Goal: Information Seeking & Learning: Find specific fact

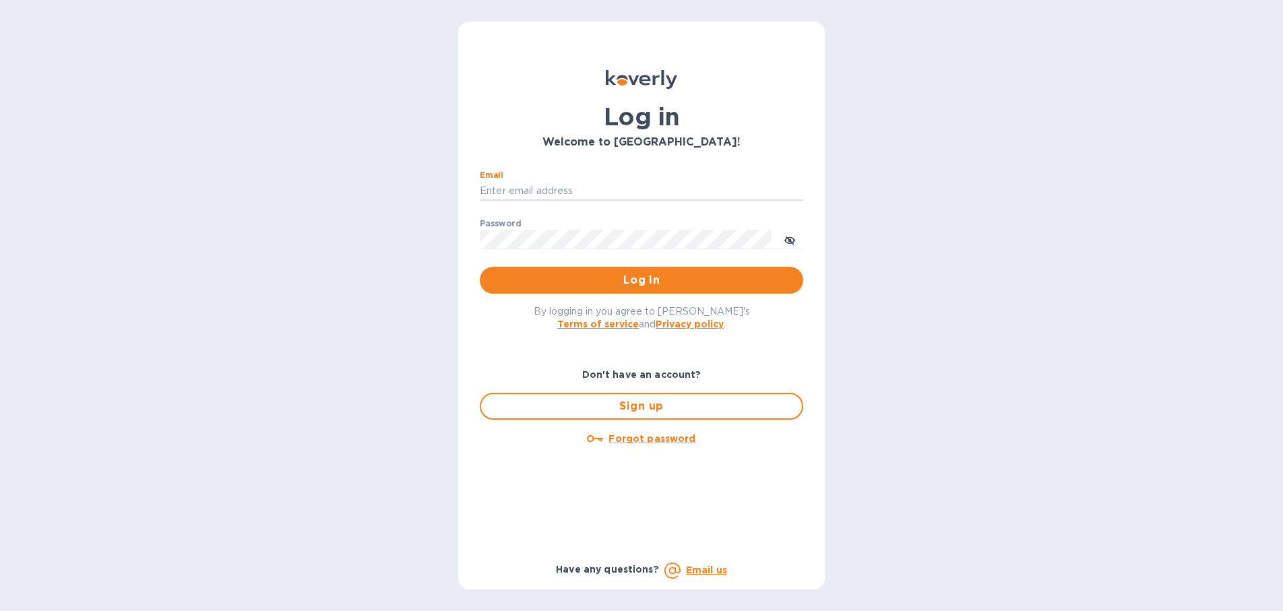
type input "[EMAIL_ADDRESS][DOMAIN_NAME]"
click at [641, 280] on button "Log in" at bounding box center [641, 280] width 323 height 27
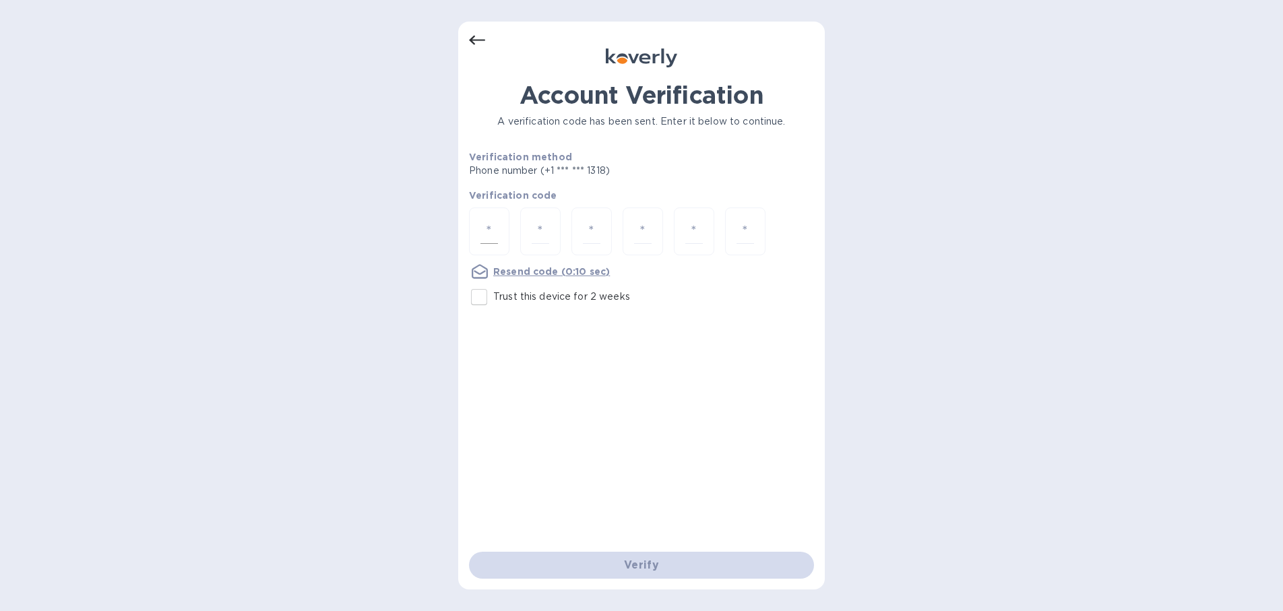
click at [479, 230] on div at bounding box center [489, 232] width 40 height 48
type input "8"
type input "4"
type input "2"
type input "5"
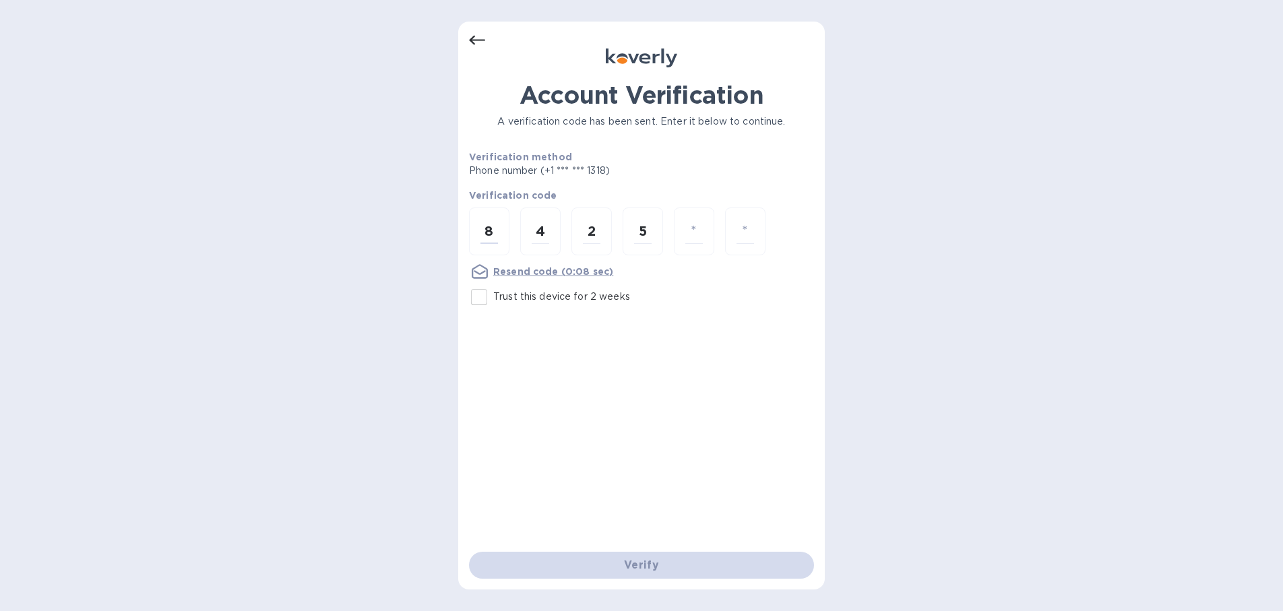
type input "1"
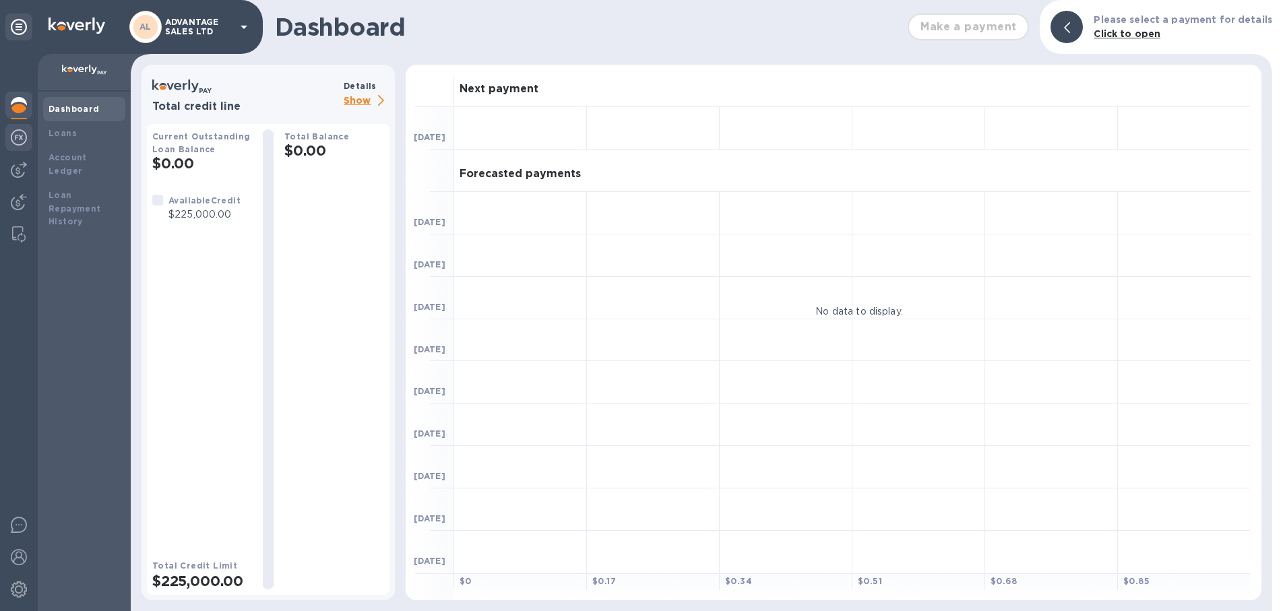
click at [18, 133] on img at bounding box center [19, 137] width 16 height 16
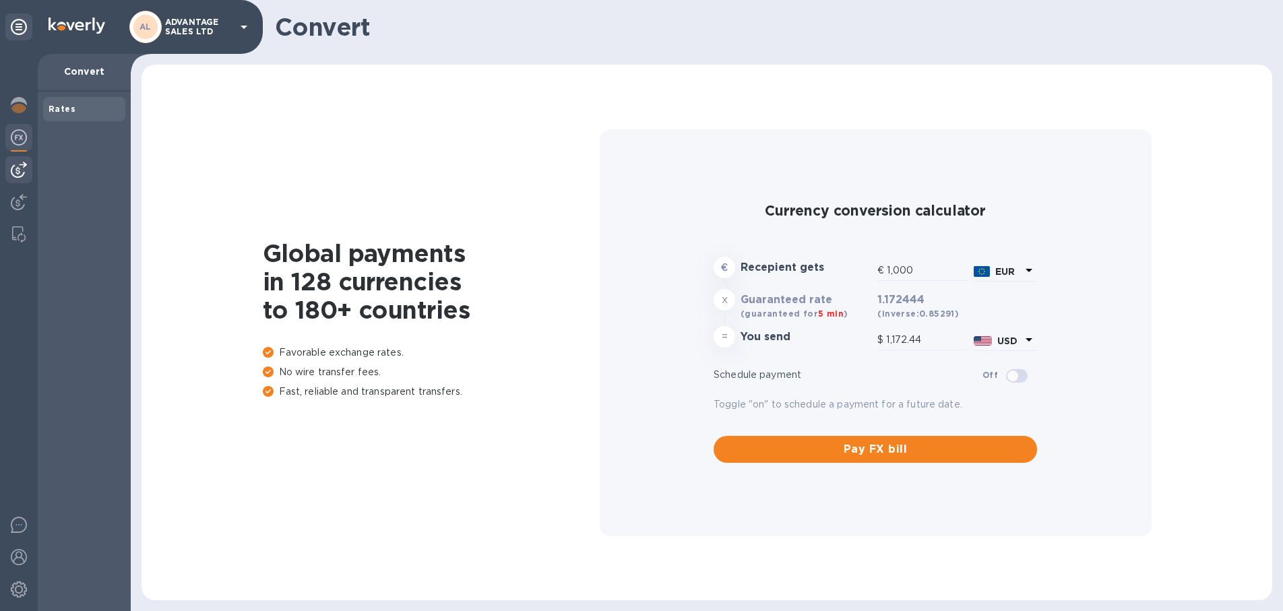
click at [18, 166] on img at bounding box center [19, 170] width 16 height 16
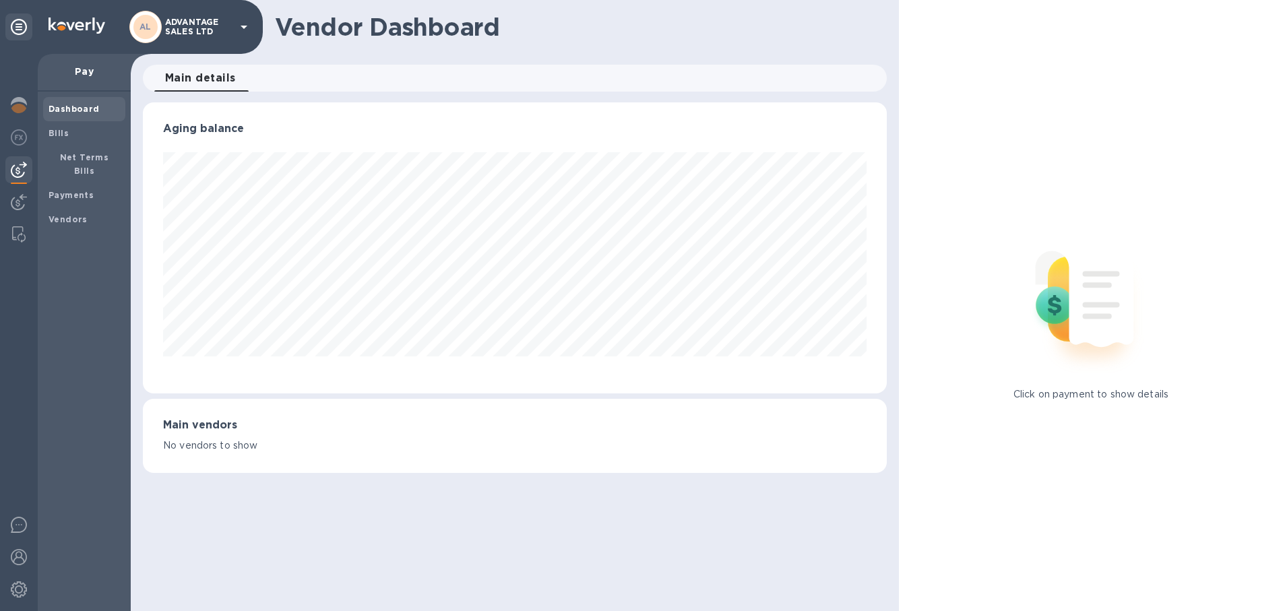
scroll to position [291, 744]
click at [19, 198] on img at bounding box center [19, 202] width 16 height 16
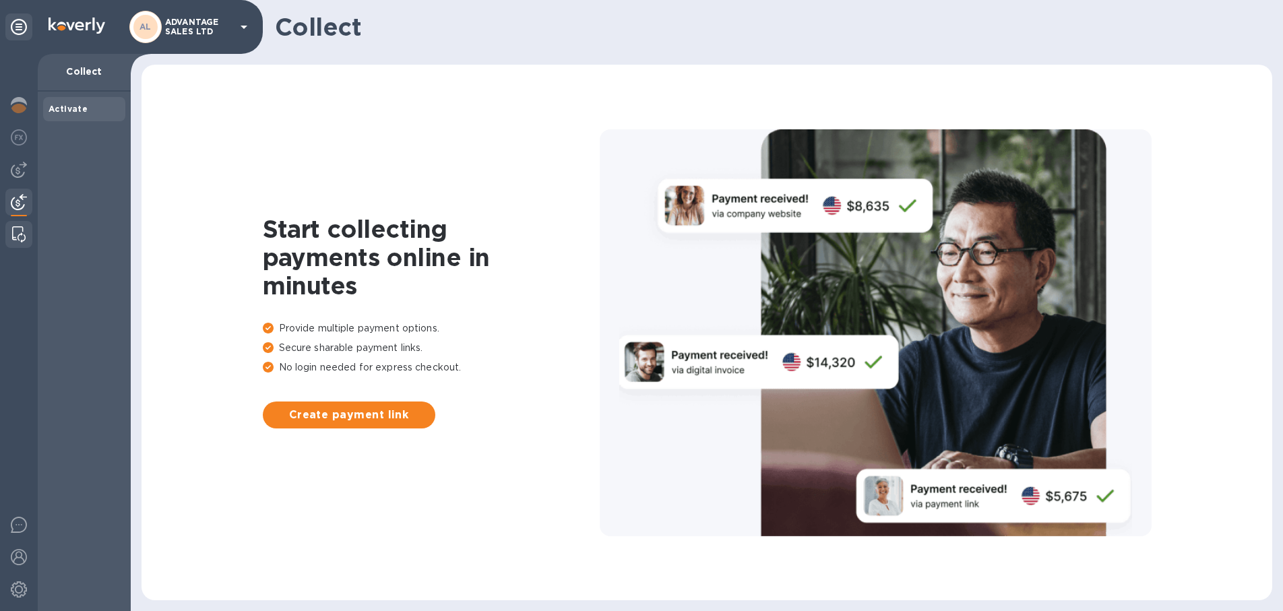
click at [23, 236] on img at bounding box center [18, 234] width 13 height 16
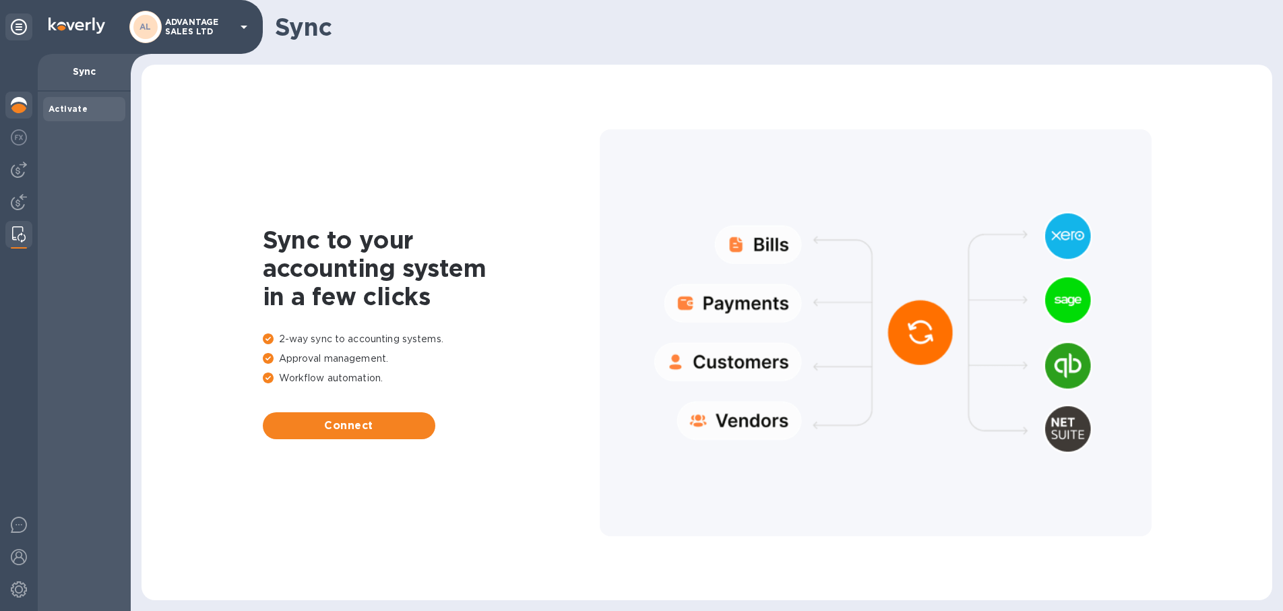
click at [18, 113] on div at bounding box center [18, 107] width 27 height 30
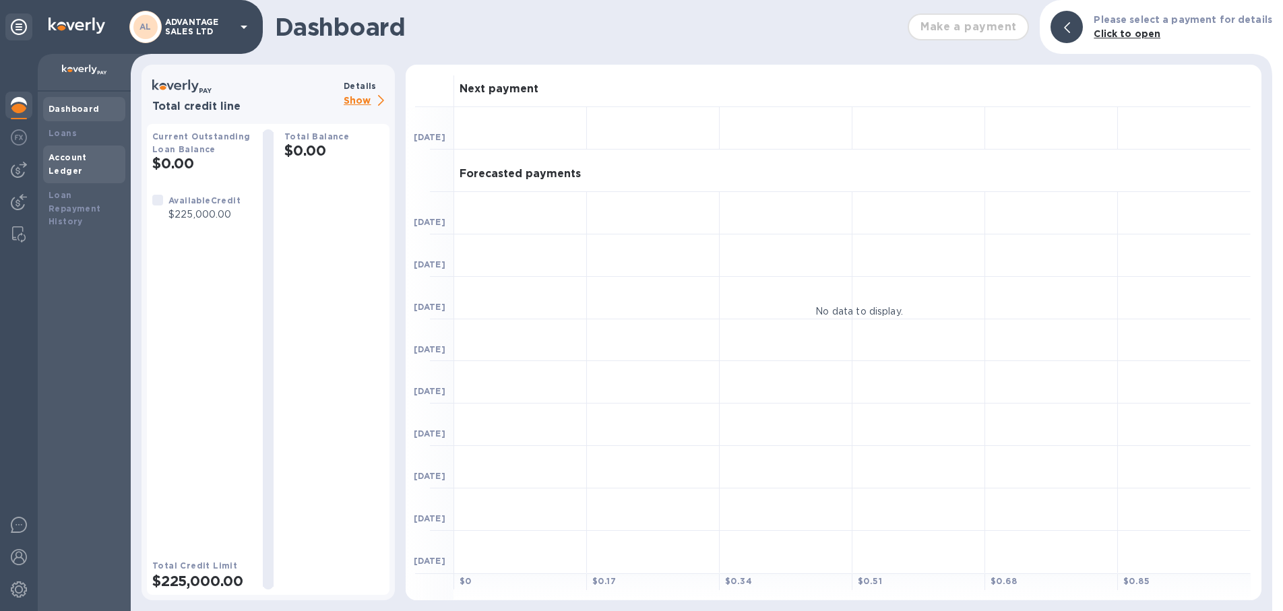
click at [89, 163] on div "Account Ledger" at bounding box center [84, 165] width 82 height 38
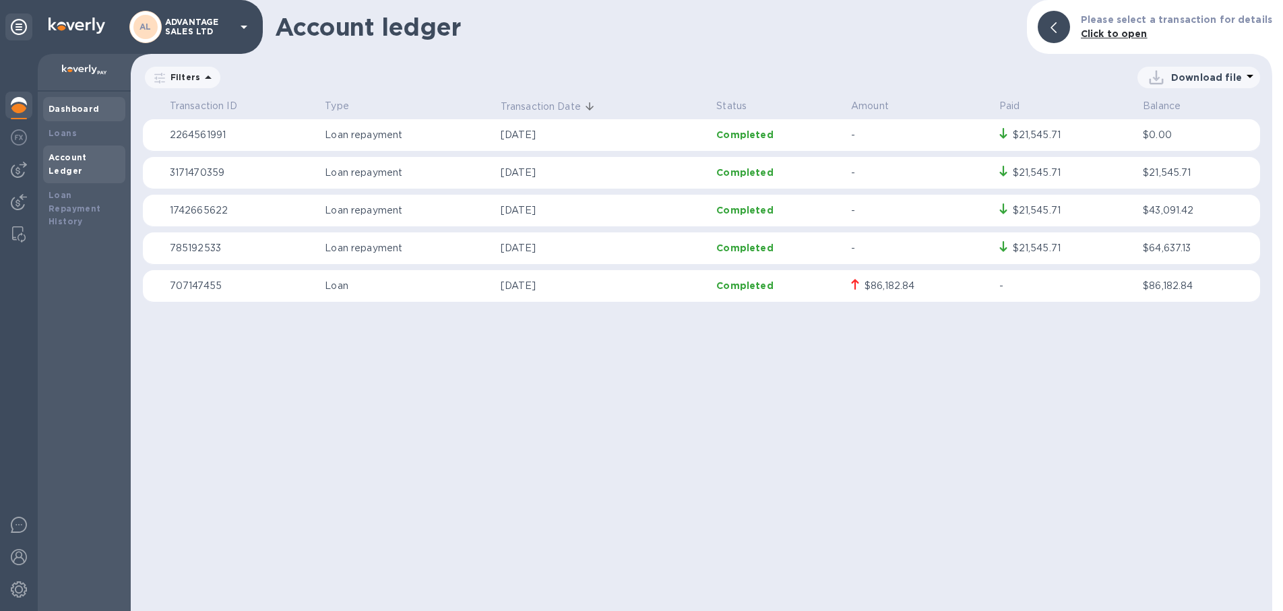
click at [75, 108] on b "Dashboard" at bounding box center [74, 109] width 51 height 10
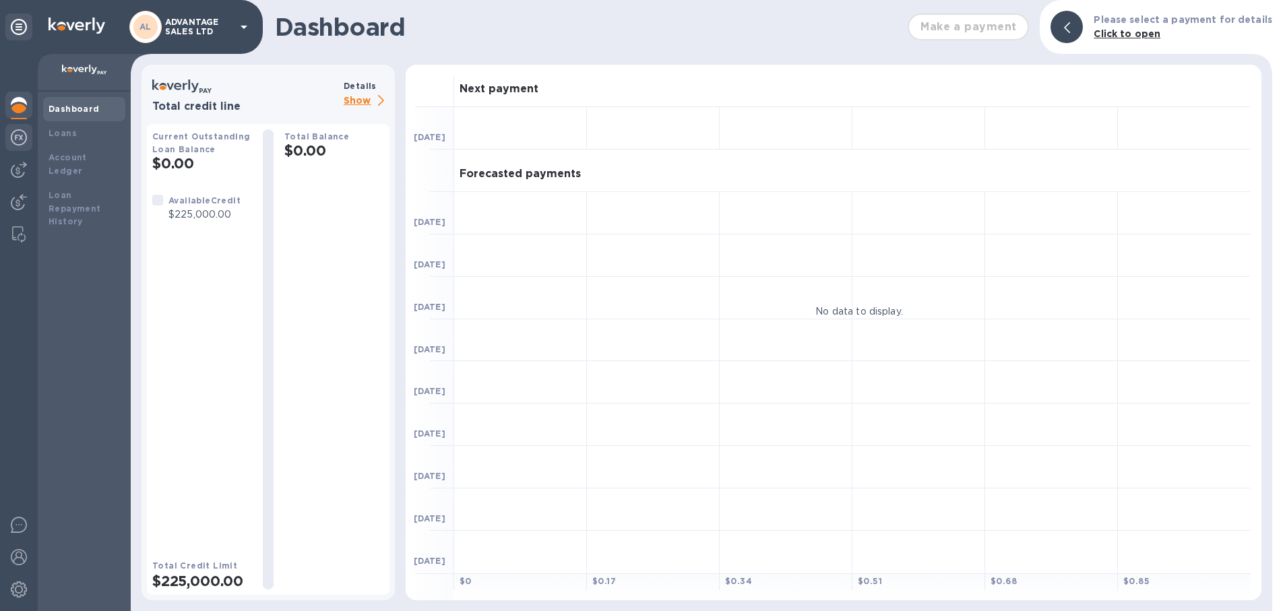
click at [24, 138] on img at bounding box center [19, 137] width 16 height 16
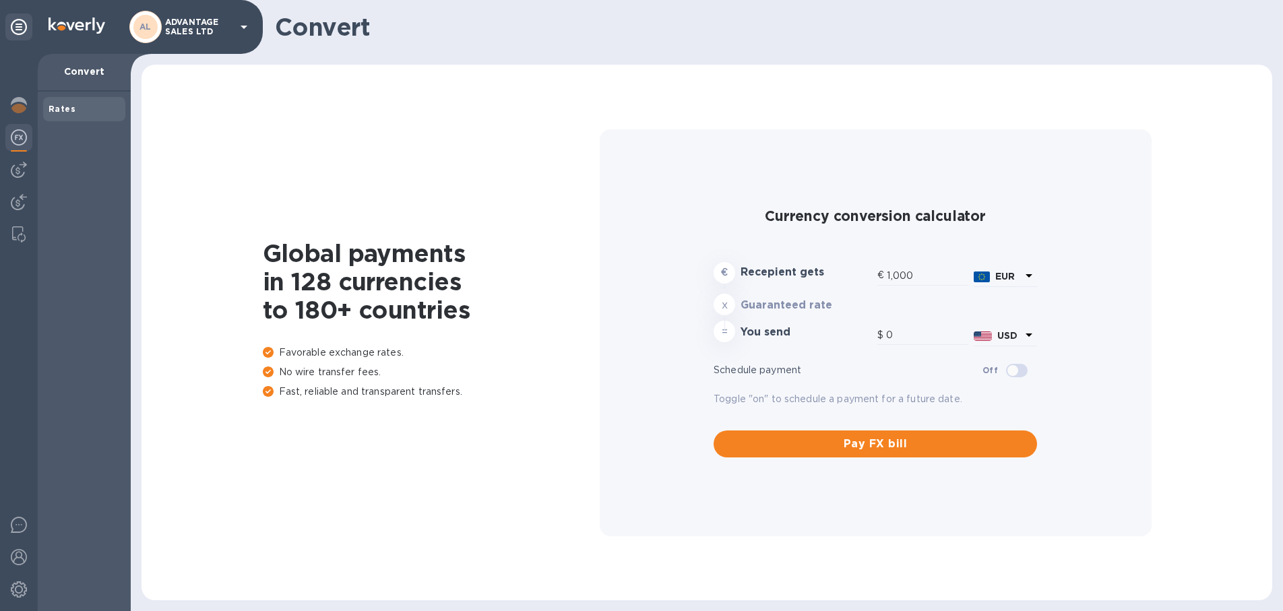
type input "1,172.44"
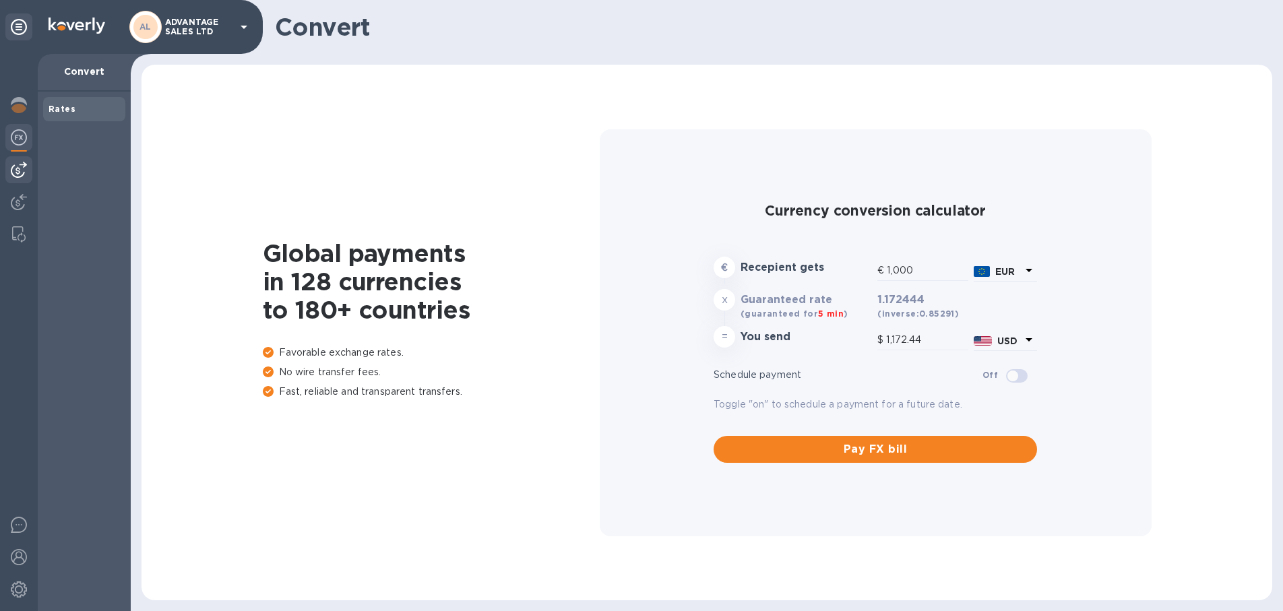
click at [24, 164] on img at bounding box center [19, 170] width 16 height 16
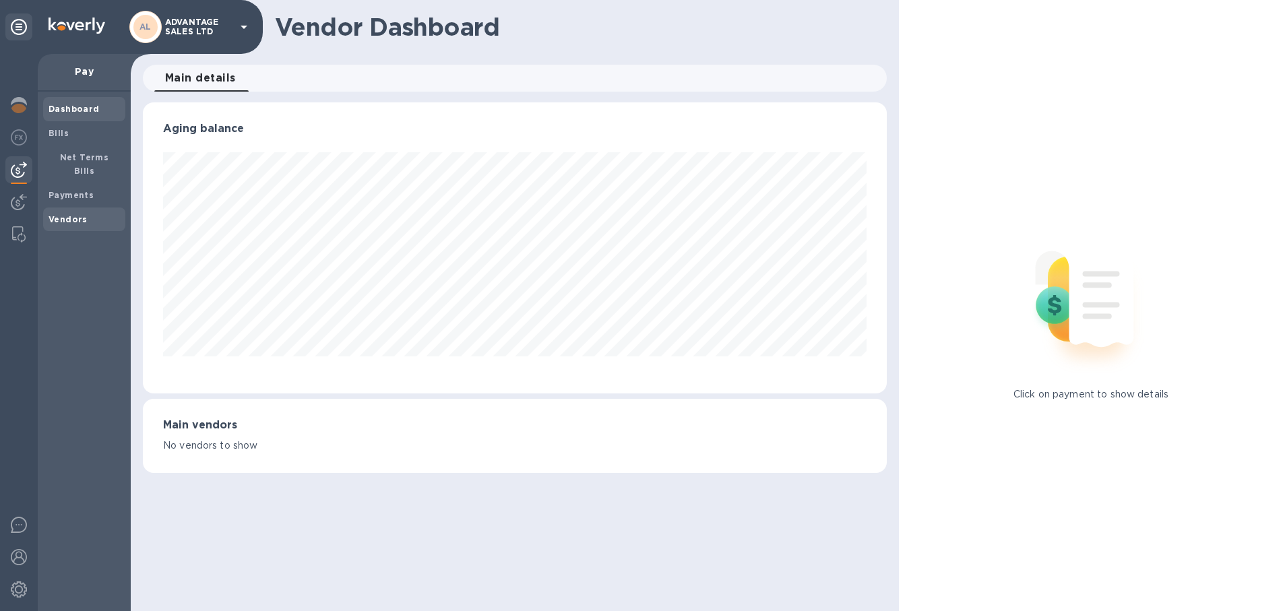
click at [86, 213] on span "Vendors" at bounding box center [84, 219] width 71 height 13
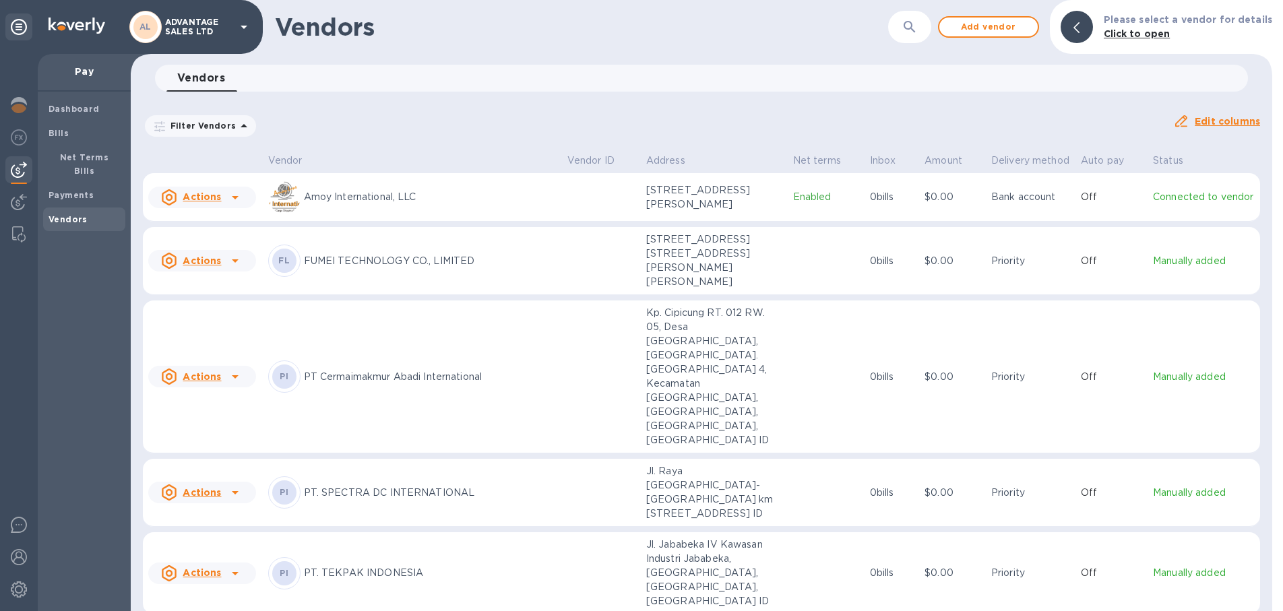
click at [407, 379] on p "PT Cermaimakmur Abadi International" at bounding box center [430, 377] width 253 height 14
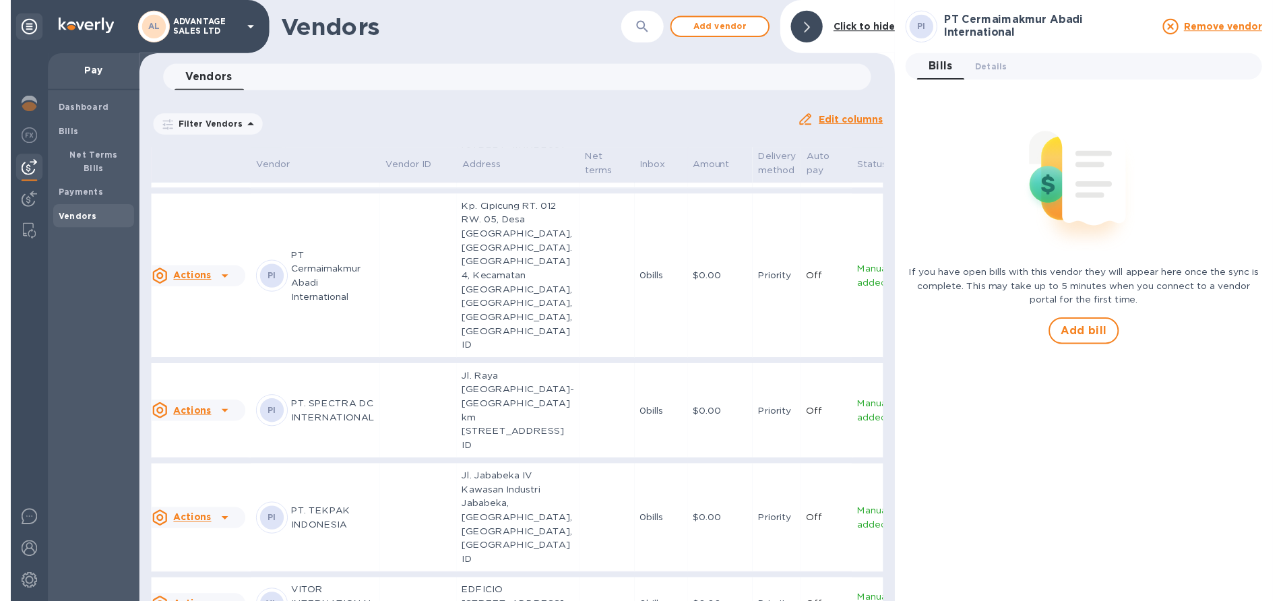
scroll to position [116, 16]
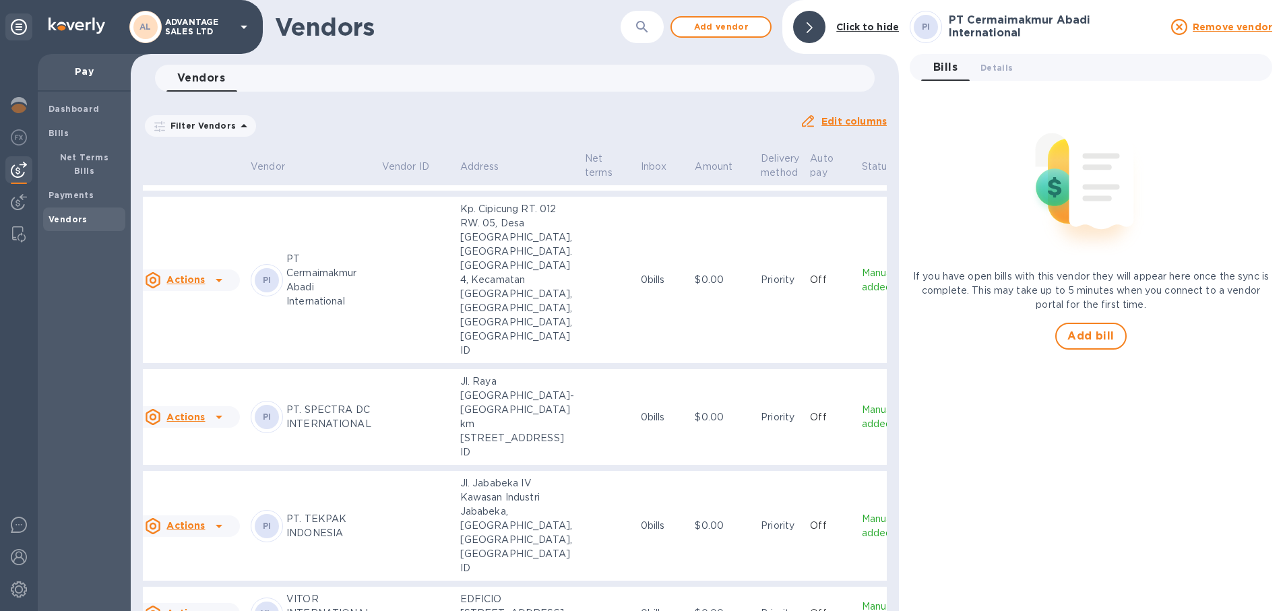
click at [580, 364] on td at bounding box center [607, 280] width 56 height 167
click at [862, 294] on p "Manually added" at bounding box center [888, 280] width 52 height 28
click at [218, 282] on icon at bounding box center [219, 280] width 7 height 3
click at [220, 430] on h3 "Vendor actions" at bounding box center [198, 426] width 133 height 13
click at [435, 364] on td at bounding box center [416, 280] width 78 height 167
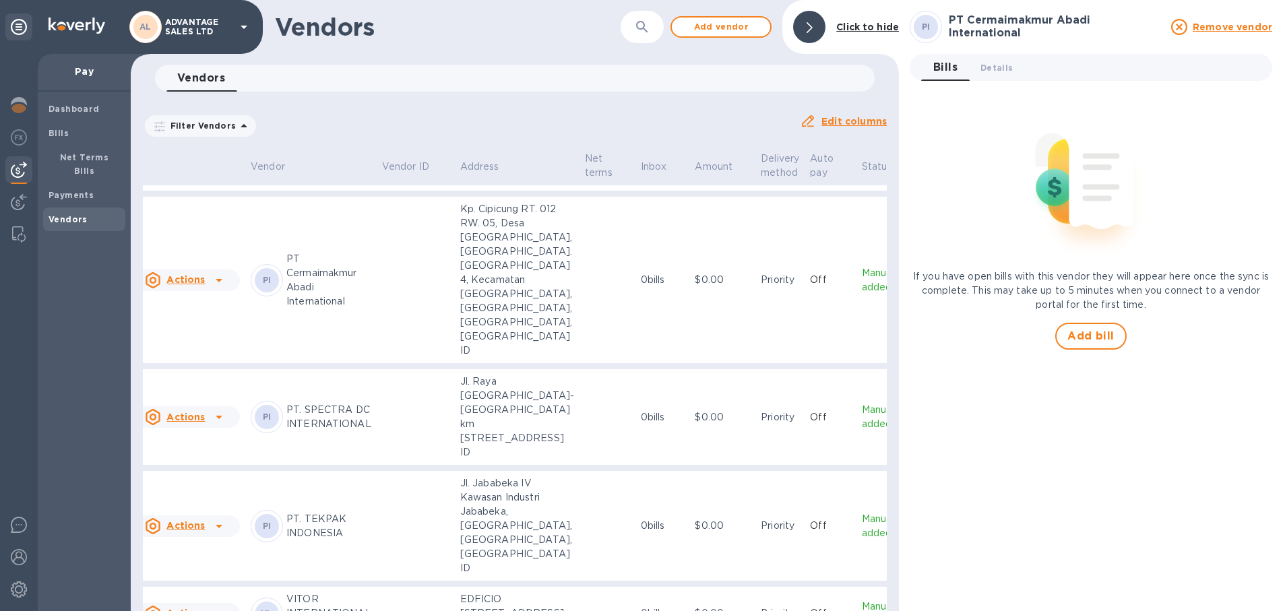
click at [282, 296] on div "PI" at bounding box center [267, 280] width 32 height 32
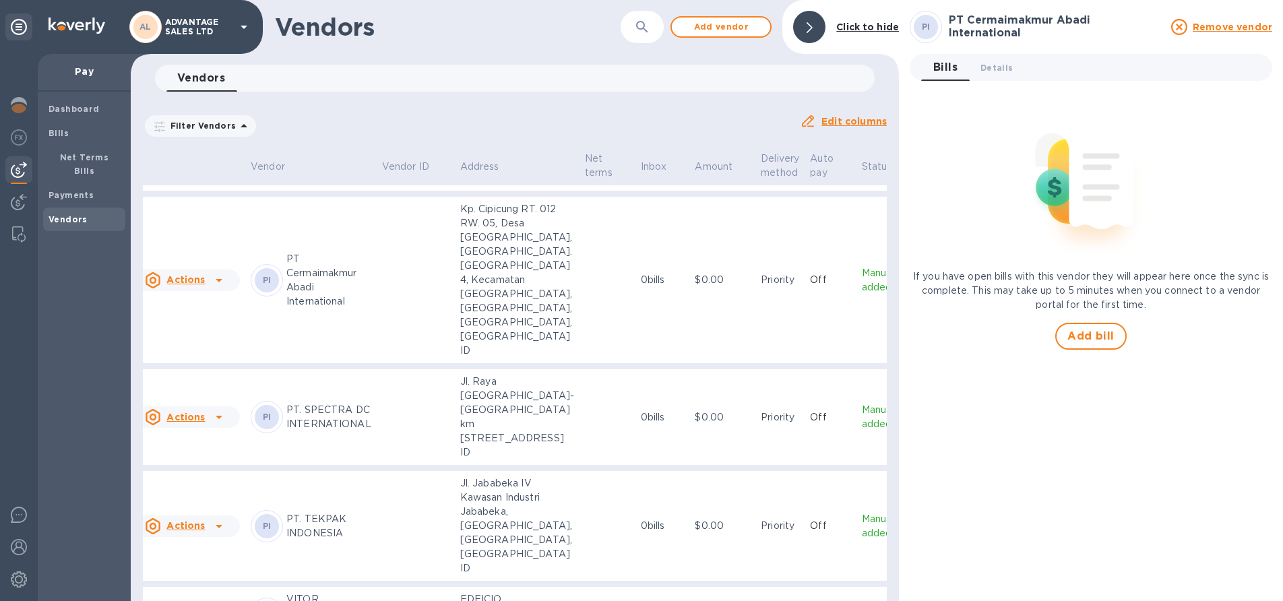
click at [461, 329] on p "Kp. Cipicung RT. 012 RW. 05, Desa [GEOGRAPHIC_DATA], [GEOGRAPHIC_DATA]. [GEOGRA…" at bounding box center [517, 280] width 114 height 156
drag, startPoint x: 459, startPoint y: 327, endPoint x: 527, endPoint y: 426, distance: 120.7
click at [527, 358] on p "Kp. Cipicung RT. 012 RW. 05, Desa [GEOGRAPHIC_DATA], [GEOGRAPHIC_DATA]. [GEOGRA…" at bounding box center [517, 280] width 114 height 156
copy p "Kp. Cipicung RT. 012 RW. 05, Desa [GEOGRAPHIC_DATA], [GEOGRAPHIC_DATA]. [GEOGRA…"
click at [474, 358] on p "Kp. Cipicung RT. 012 RW. 05, Desa [GEOGRAPHIC_DATA], [GEOGRAPHIC_DATA]. [GEOGRA…" at bounding box center [517, 280] width 114 height 156
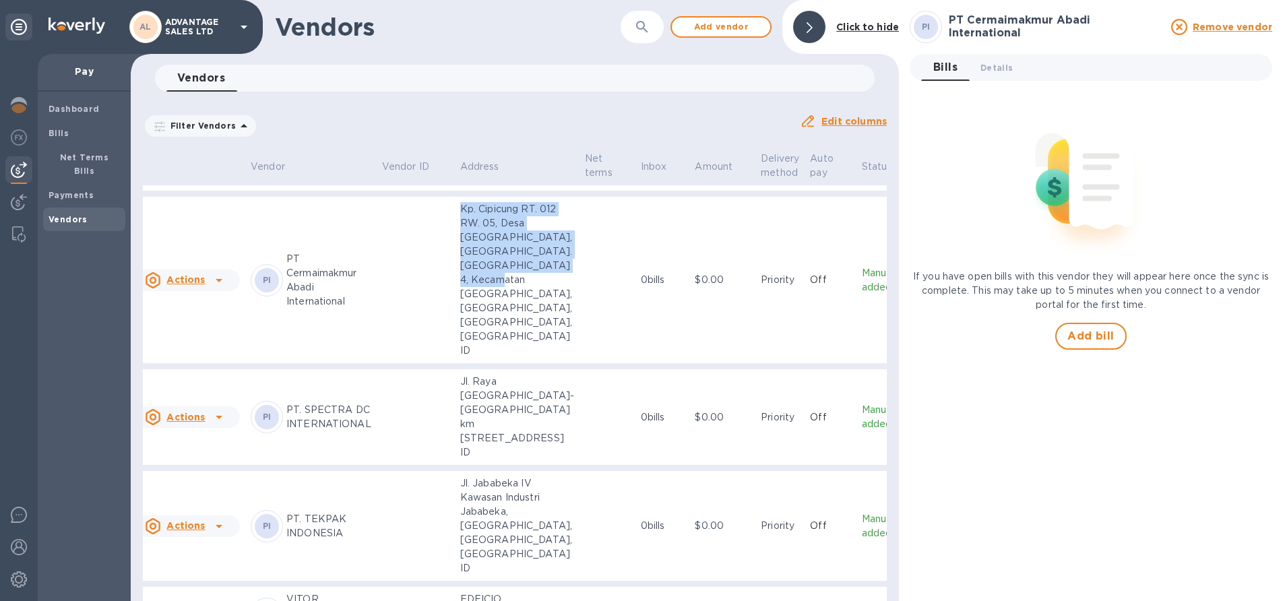
click at [474, 358] on p "Kp. Cipicung RT. 012 RW. 05, Desa [GEOGRAPHIC_DATA], [GEOGRAPHIC_DATA]. [GEOGRA…" at bounding box center [517, 280] width 114 height 156
click at [511, 358] on p "Kp. Cipicung RT. 012 RW. 05, Desa [GEOGRAPHIC_DATA], [GEOGRAPHIC_DATA]. [GEOGRA…" at bounding box center [517, 280] width 114 height 156
copy p "Cileungsi Jonggol Km 4, Kecamatan [GEOGRAPHIC_DATA],"
click at [478, 358] on p "Kp. Cipicung RT. 012 RW. 05, Desa [GEOGRAPHIC_DATA], [GEOGRAPHIC_DATA]. [GEOGRA…" at bounding box center [517, 280] width 114 height 156
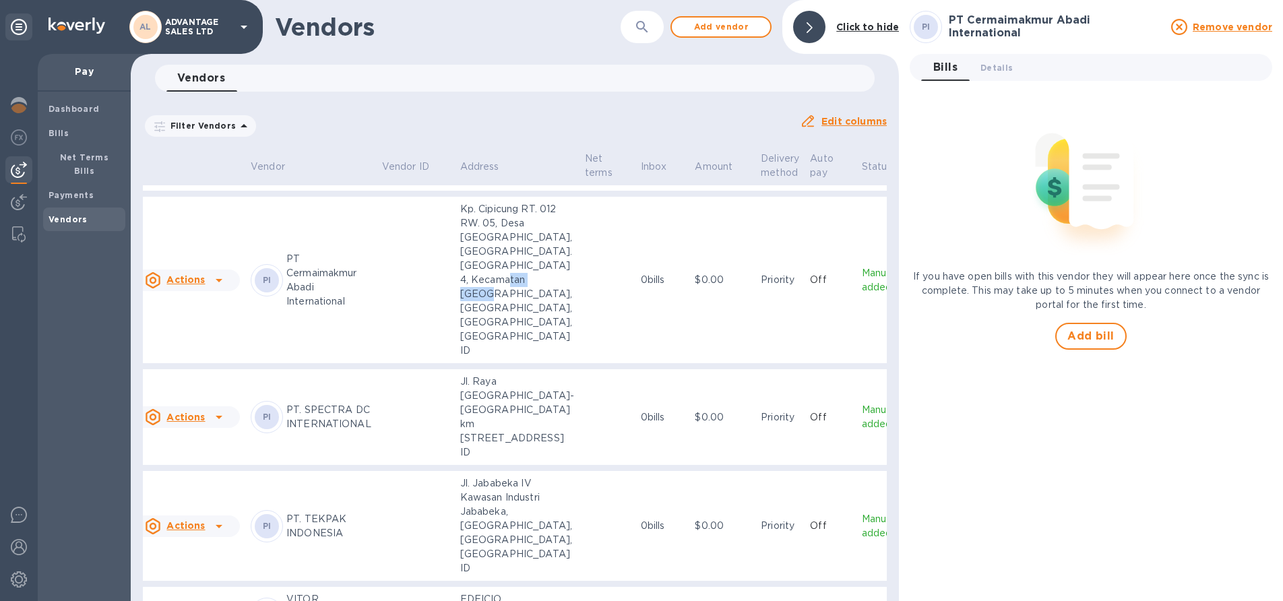
copy p "Kabupaten"
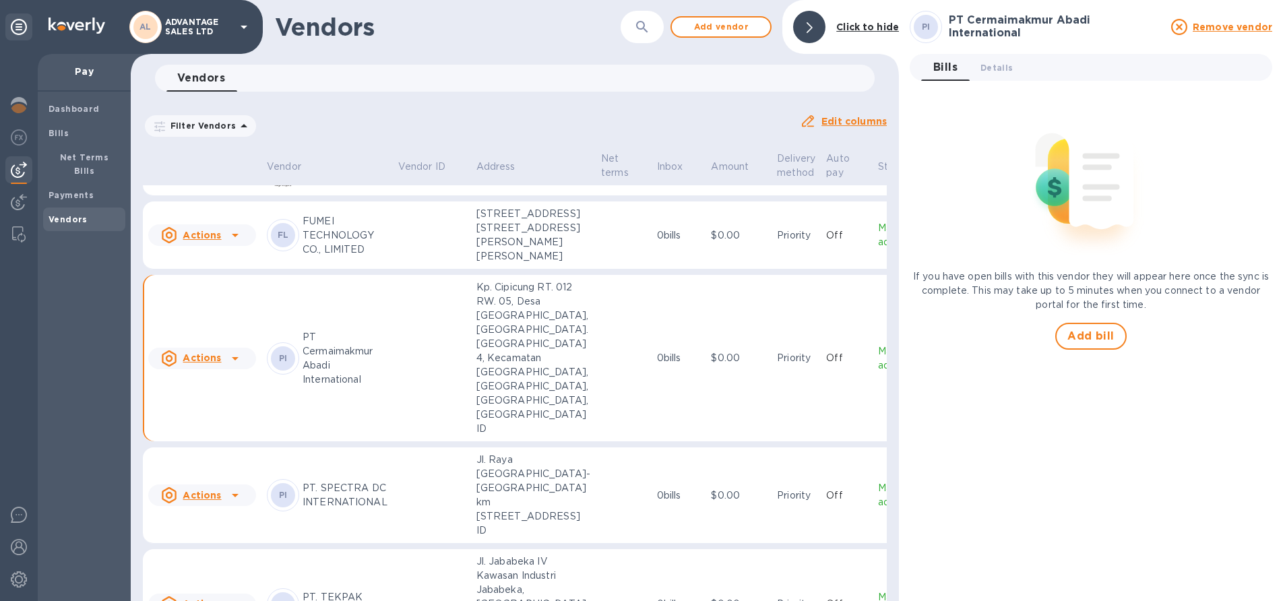
scroll to position [55, 0]
